Goal: Transaction & Acquisition: Purchase product/service

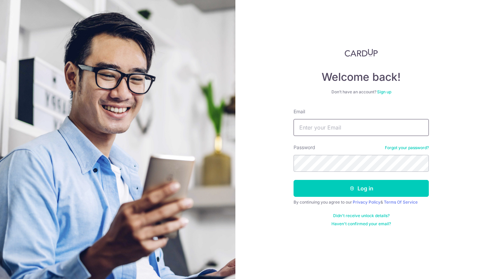
click at [365, 125] on input "Email" at bounding box center [361, 127] width 135 height 17
type input "alvintan.choonhui@gmail.com"
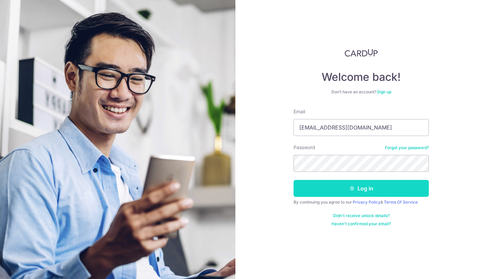
click at [380, 188] on button "Log in" at bounding box center [361, 188] width 135 height 17
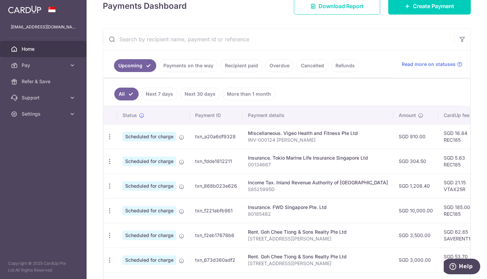
scroll to position [99, 0]
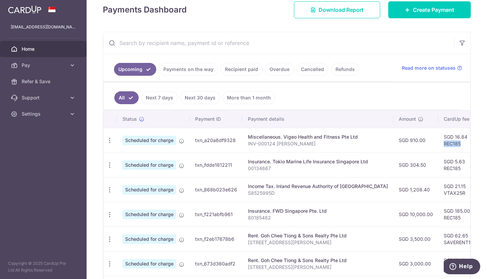
drag, startPoint x: 441, startPoint y: 144, endPoint x: 418, endPoint y: 143, distance: 23.0
click at [438, 143] on td "SGD 16.84 REC185" at bounding box center [460, 140] width 44 height 25
copy td "REC185"
click at [399, 11] on link "Create Payment" at bounding box center [429, 9] width 83 height 17
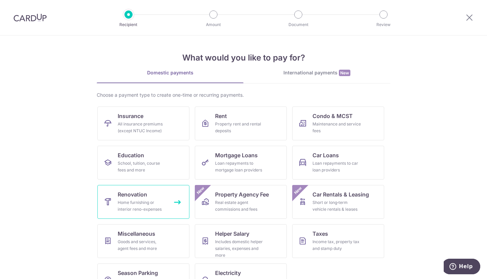
click at [137, 204] on div "Home furnishing or interior reno-expenses" at bounding box center [142, 206] width 49 height 14
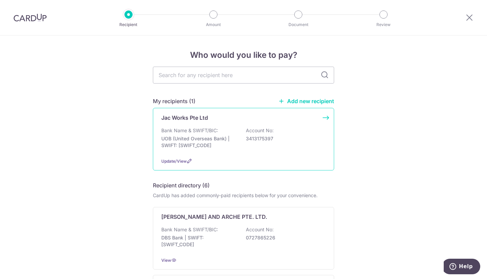
click at [205, 135] on p "UOB (United Overseas Bank) | SWIFT: UOVBSGSGXXX" at bounding box center [199, 142] width 76 height 14
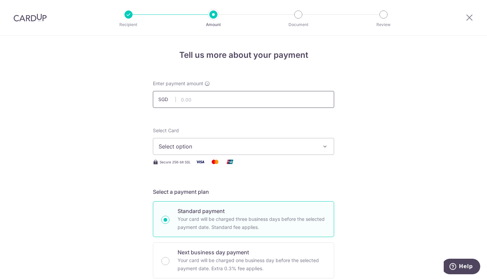
click at [196, 98] on input "text" at bounding box center [243, 99] width 181 height 17
type input "5,000.00"
click at [171, 142] on button "Select option" at bounding box center [243, 146] width 181 height 17
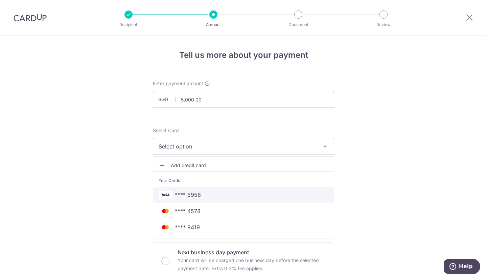
click at [196, 191] on span "**** 5958" at bounding box center [188, 195] width 26 height 8
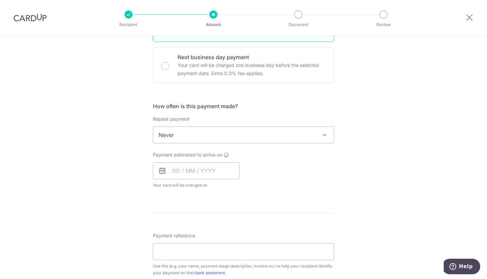
scroll to position [195, 0]
click at [159, 69] on div "Next business day payment Your card will be charged one business day before the…" at bounding box center [243, 66] width 181 height 36
radio input "false"
radio input "true"
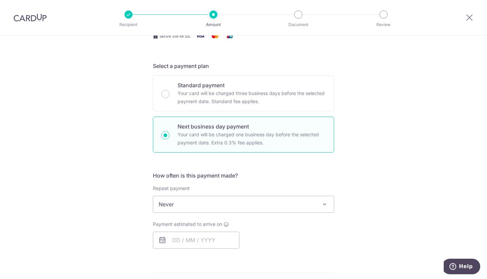
scroll to position [126, 0]
click at [165, 98] on div "Standard payment Your card will be charged three business days before the selec…" at bounding box center [243, 93] width 181 height 36
radio input "true"
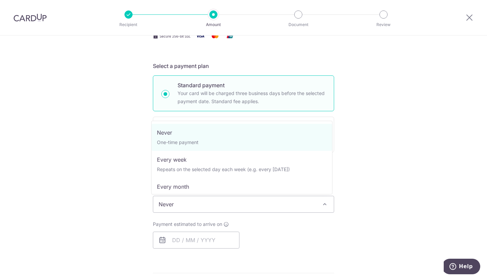
click at [179, 205] on span "Never" at bounding box center [243, 204] width 181 height 16
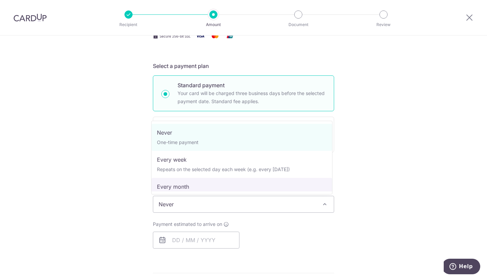
select select "3"
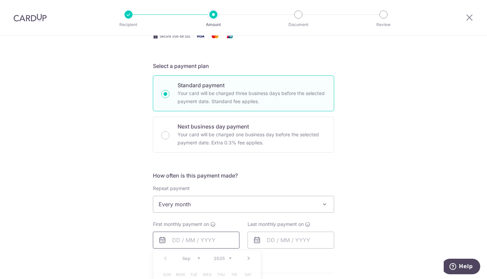
click at [176, 241] on input "text" at bounding box center [196, 240] width 87 height 17
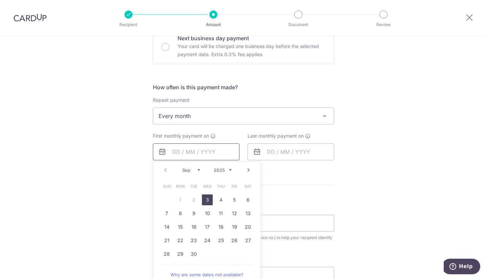
scroll to position [217, 0]
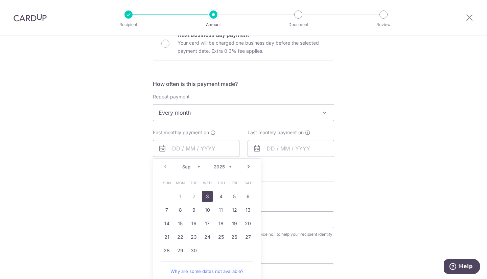
click at [206, 194] on link "3" at bounding box center [207, 196] width 11 height 11
type input "[DATE]"
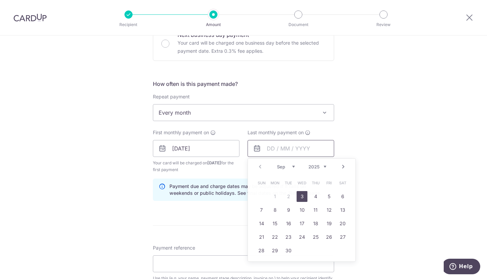
click at [279, 145] on input "text" at bounding box center [291, 148] width 87 height 17
click at [343, 168] on link "Next" at bounding box center [343, 167] width 8 height 8
click at [341, 168] on link "Next" at bounding box center [343, 167] width 8 height 8
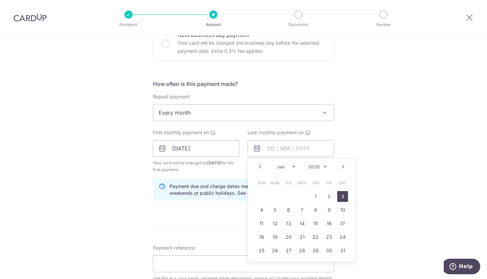
click at [340, 196] on link "3" at bounding box center [342, 196] width 11 height 11
type input "[DATE]"
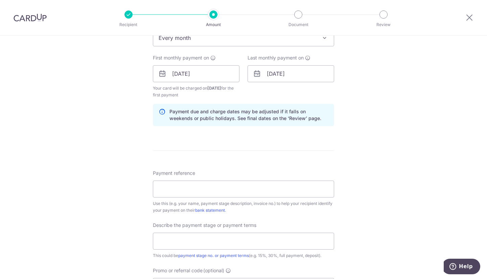
scroll to position [294, 0]
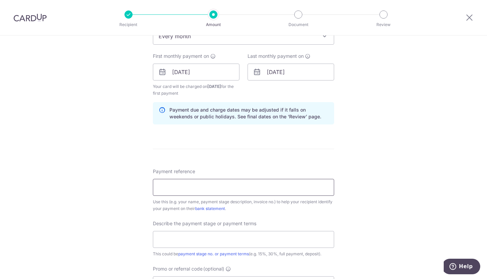
click at [177, 192] on input "Payment reference" at bounding box center [243, 187] width 181 height 17
type input "Tan Choon Hui"
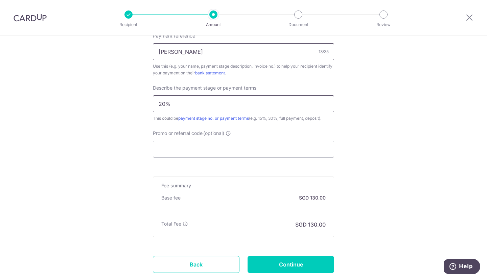
scroll to position [430, 0]
type input "20%"
click at [183, 148] on input "Promo or referral code (optional)" at bounding box center [243, 148] width 181 height 17
paste input "REC185"
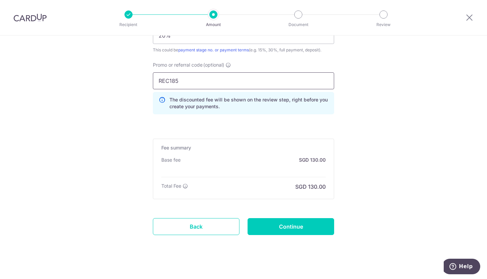
scroll to position [505, 0]
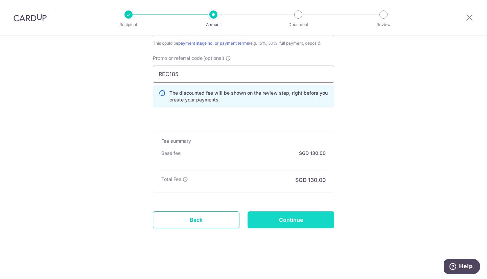
type input "REC185"
click at [282, 219] on input "Continue" at bounding box center [291, 219] width 87 height 17
type input "Create Schedule"
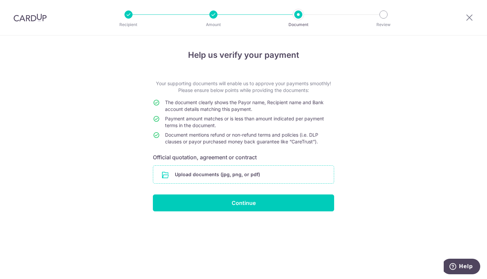
click at [179, 176] on input "file" at bounding box center [243, 175] width 181 height 18
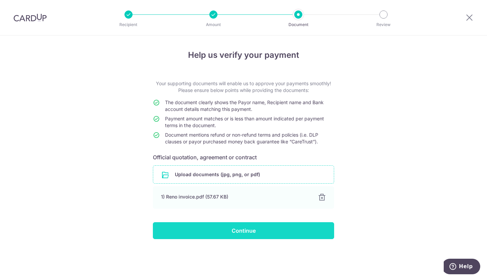
click at [238, 231] on input "Continue" at bounding box center [243, 230] width 181 height 17
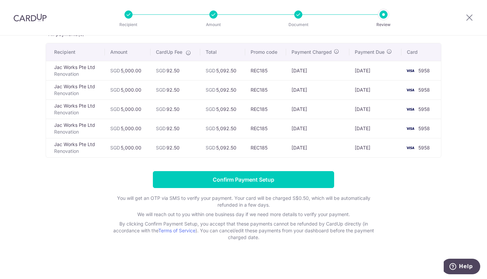
scroll to position [46, 0]
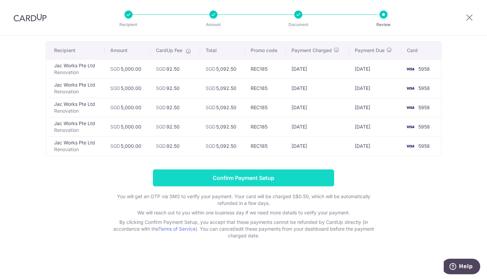
click at [237, 183] on input "Confirm Payment Setup" at bounding box center [243, 177] width 181 height 17
